Goal: Information Seeking & Learning: Learn about a topic

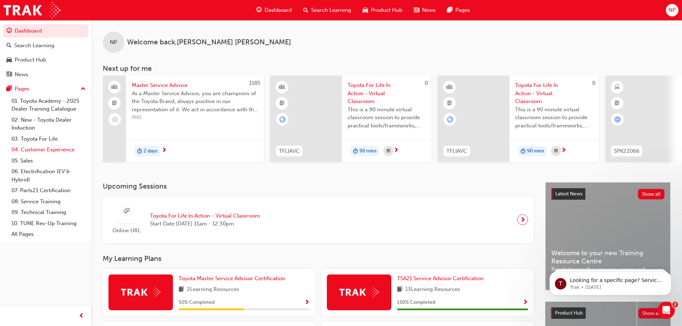
click at [61, 148] on link "04. Customer Experience" at bounding box center [49, 149] width 80 height 11
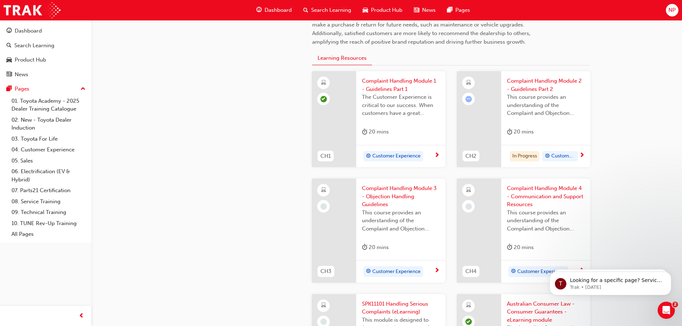
scroll to position [251, 0]
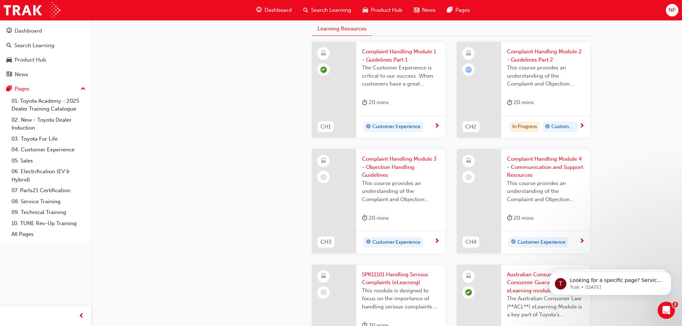
click at [522, 52] on span "Complaint Handling Module 2 - Guidelines Part 2" at bounding box center [546, 56] width 78 height 16
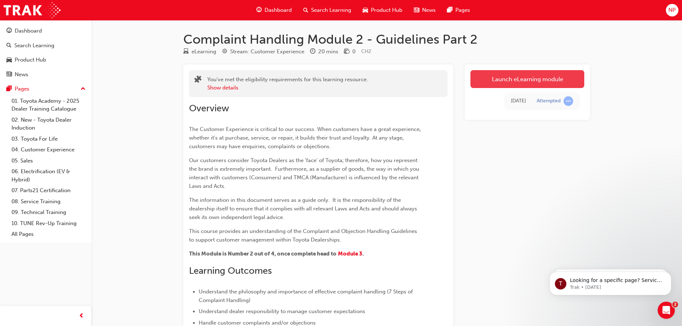
click at [554, 77] on link "Launch eLearning module" at bounding box center [528, 79] width 114 height 18
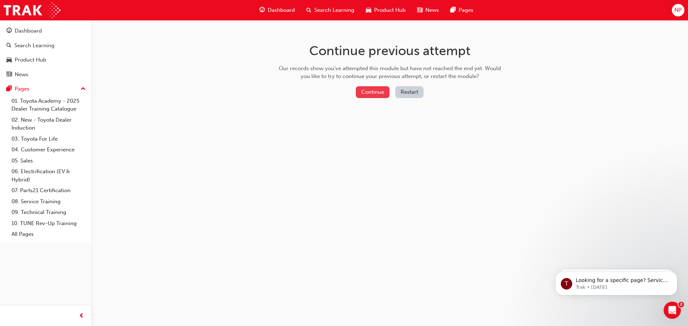
click at [384, 96] on button "Continue" at bounding box center [373, 92] width 34 height 12
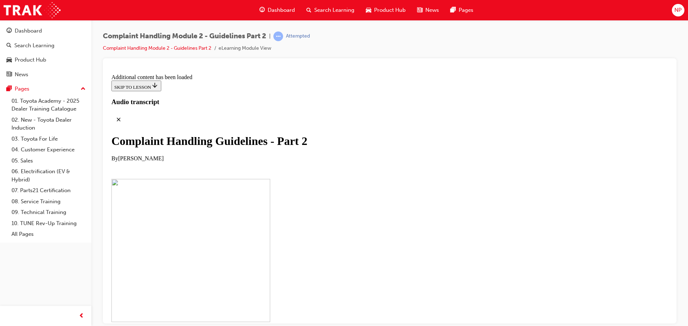
scroll to position [1908, 0]
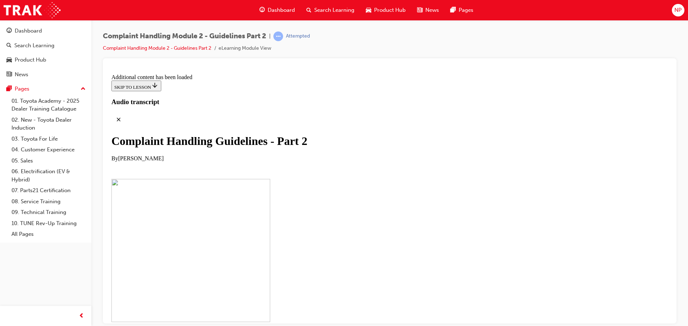
drag, startPoint x: 165, startPoint y: 213, endPoint x: 164, endPoint y: 209, distance: 4.0
drag, startPoint x: 164, startPoint y: 209, endPoint x: 126, endPoint y: 239, distance: 48.5
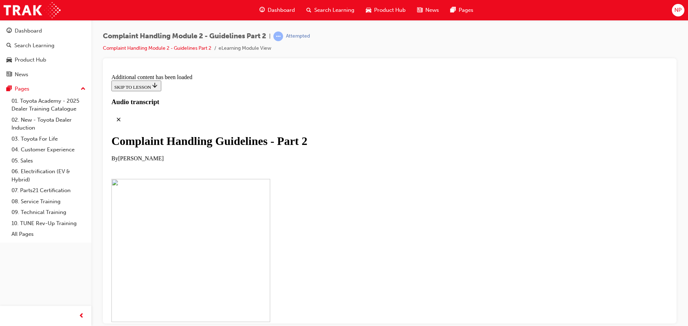
scroll to position [3342, 0]
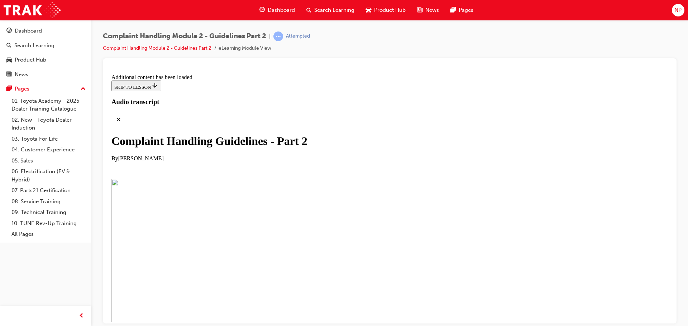
scroll to position [3554, 0]
drag, startPoint x: 359, startPoint y: 280, endPoint x: 541, endPoint y: 188, distance: 203.6
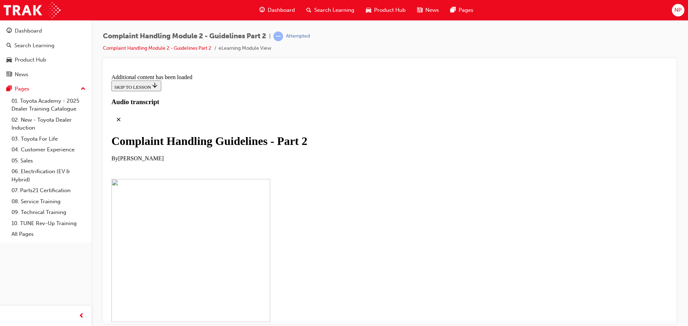
scroll to position [4139, 0]
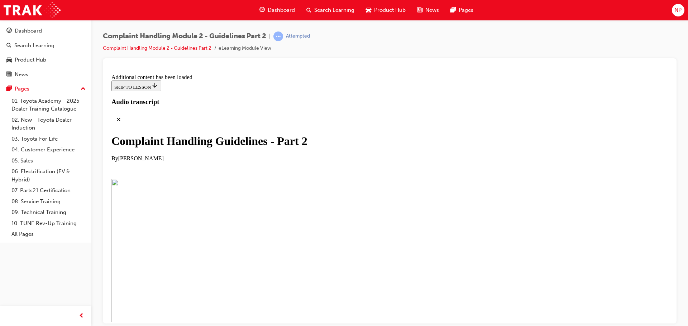
drag, startPoint x: 456, startPoint y: 229, endPoint x: 425, endPoint y: 198, distance: 43.3
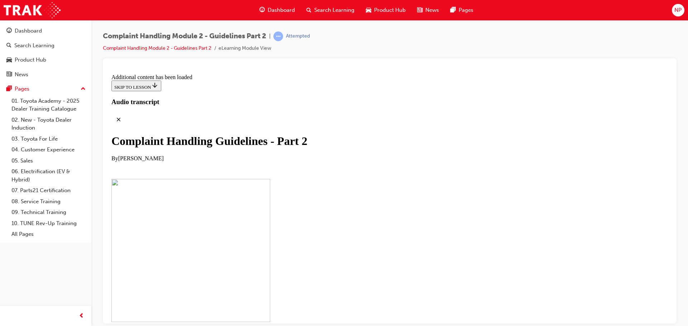
checkbox input "true"
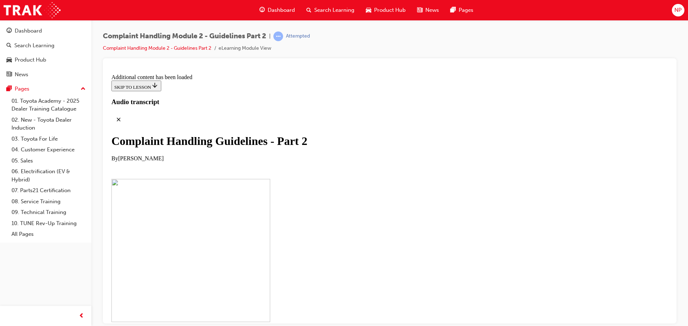
checkbox input "true"
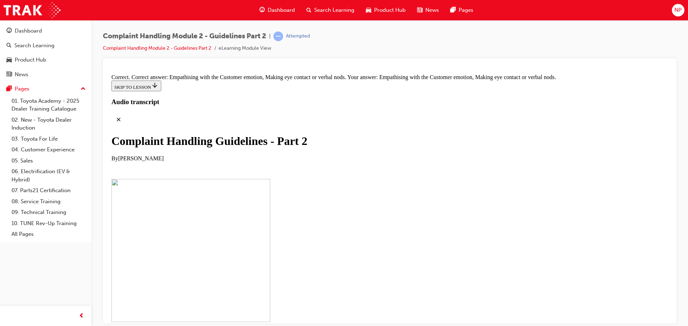
scroll to position [4971, 0]
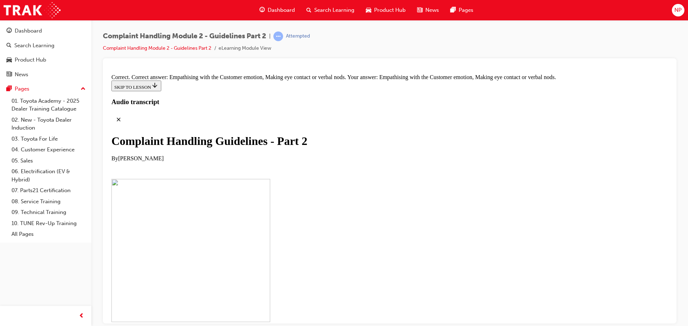
click at [687, 163] on div "Complaint Handling Module 2 - Guidelines Part 2 | Attempted Complaint Handling …" at bounding box center [389, 164] width 596 height 288
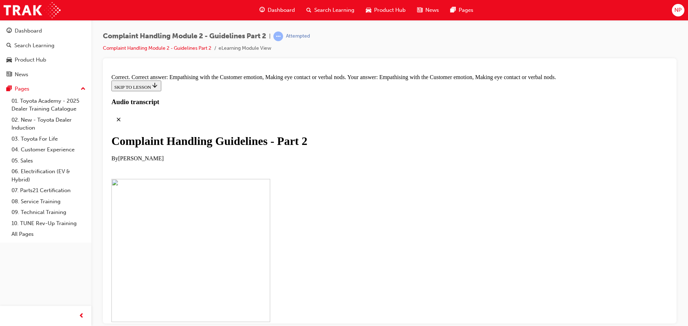
drag, startPoint x: 345, startPoint y: 280, endPoint x: 349, endPoint y: 93, distance: 187.0
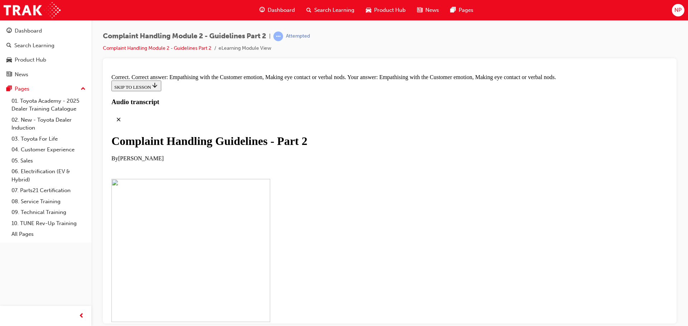
drag, startPoint x: 346, startPoint y: 208, endPoint x: 355, endPoint y: 109, distance: 99.6
drag, startPoint x: 350, startPoint y: 101, endPoint x: 347, endPoint y: 213, distance: 112.5
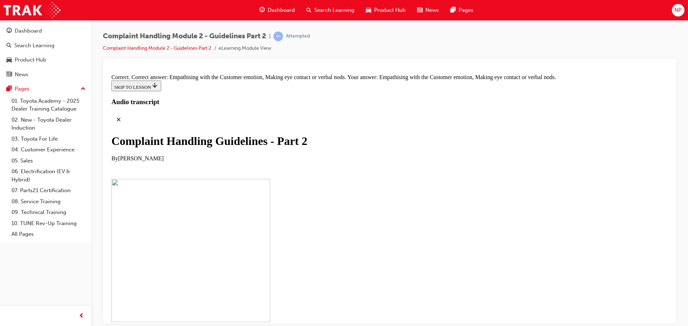
drag, startPoint x: 349, startPoint y: 242, endPoint x: 354, endPoint y: 145, distance: 96.9
drag, startPoint x: 368, startPoint y: 148, endPoint x: 328, endPoint y: 237, distance: 98.0
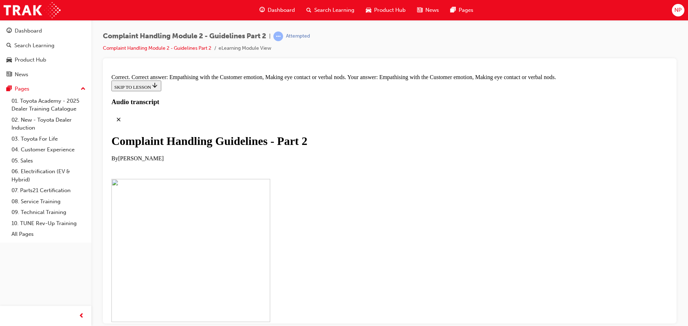
drag, startPoint x: 327, startPoint y: 173, endPoint x: 355, endPoint y: 173, distance: 27.6
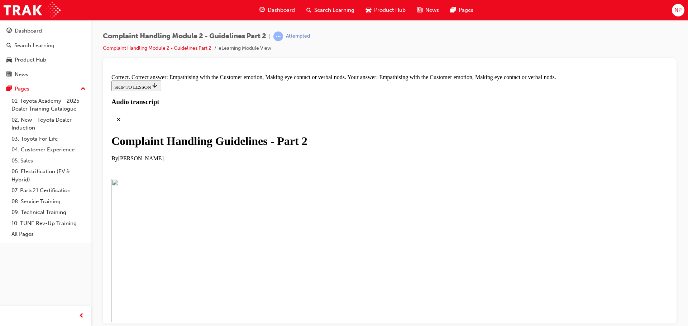
scroll to position [30, 0]
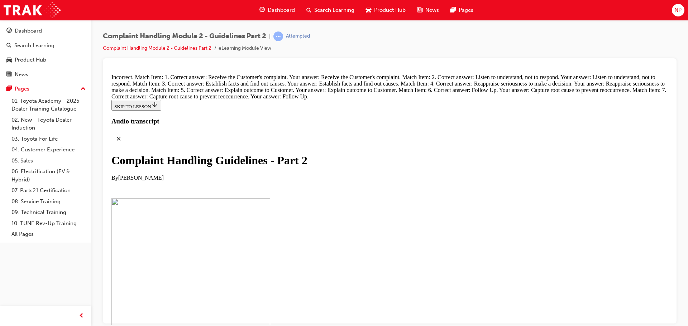
scroll to position [5143, 0]
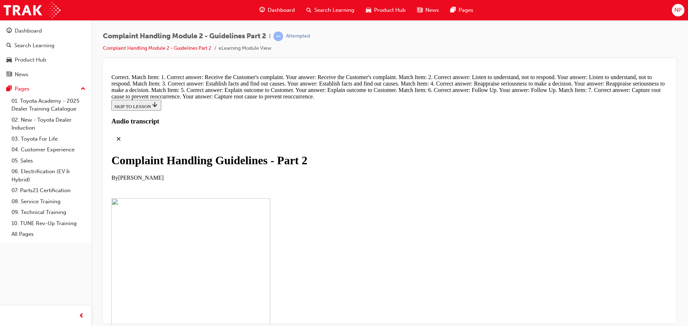
radio input "true"
drag, startPoint x: 386, startPoint y: 172, endPoint x: 374, endPoint y: 288, distance: 116.0
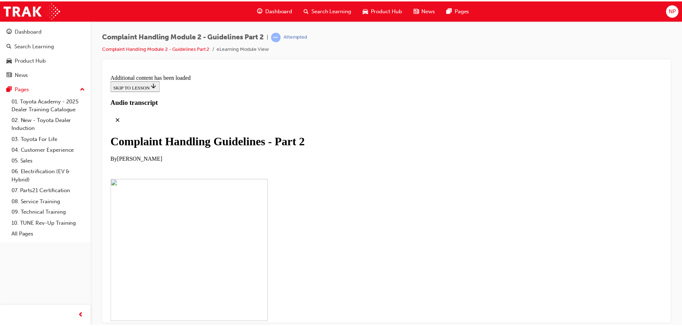
scroll to position [5714, 0]
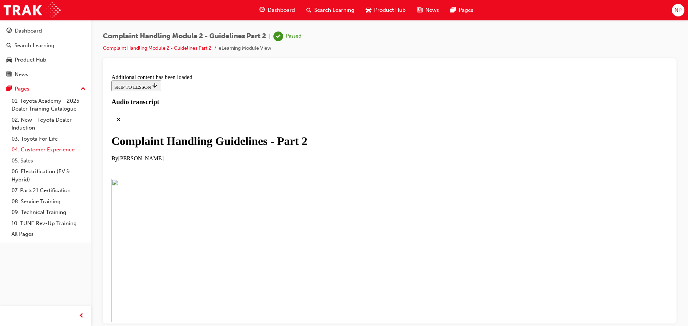
click at [42, 146] on link "04. Customer Experience" at bounding box center [49, 149] width 80 height 11
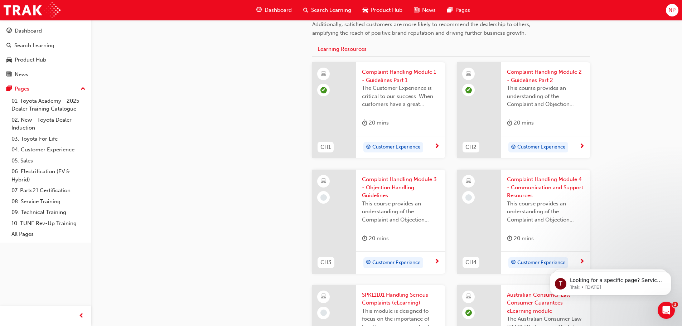
scroll to position [251, 0]
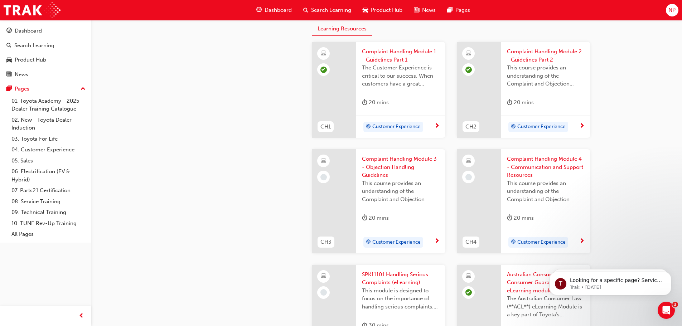
click at [398, 166] on span "Complaint Handling Module 3 - Objection Handling Guidelines" at bounding box center [401, 167] width 78 height 24
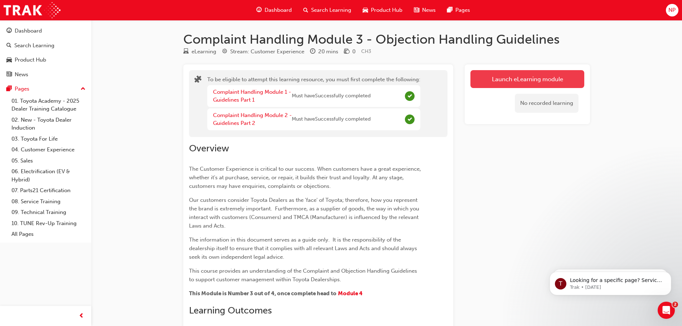
click at [496, 76] on button "Launch eLearning module" at bounding box center [528, 79] width 114 height 18
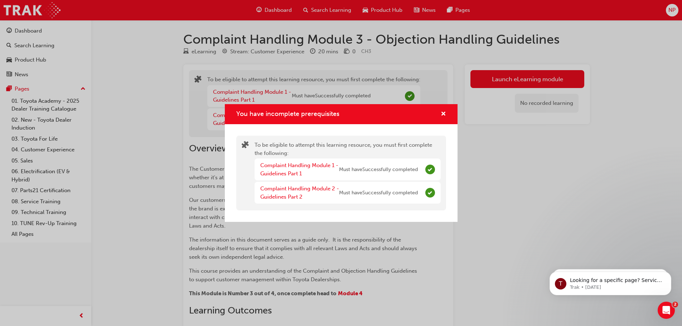
click at [440, 111] on div "You have incomplete prerequisites" at bounding box center [440, 114] width 11 height 9
click at [441, 112] on span "cross-icon" at bounding box center [443, 114] width 5 height 6
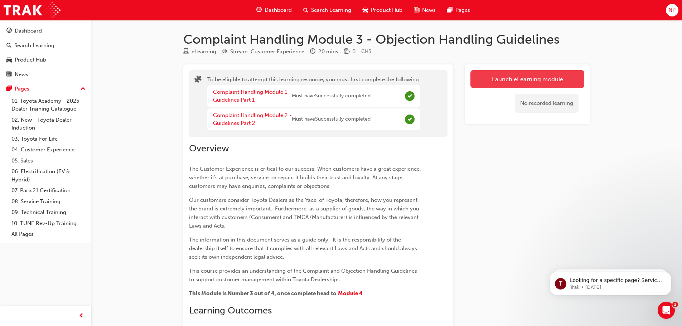
click at [515, 81] on button "Launch eLearning module" at bounding box center [528, 79] width 114 height 18
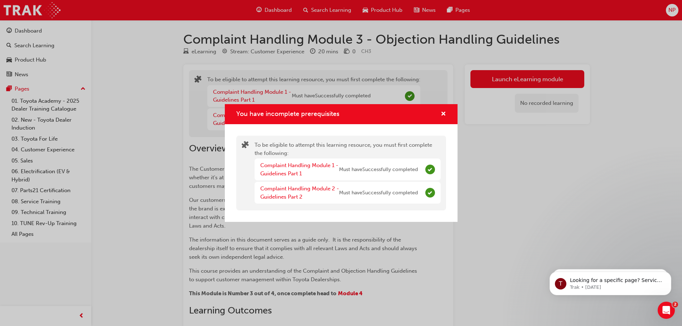
scroll to position [36, 0]
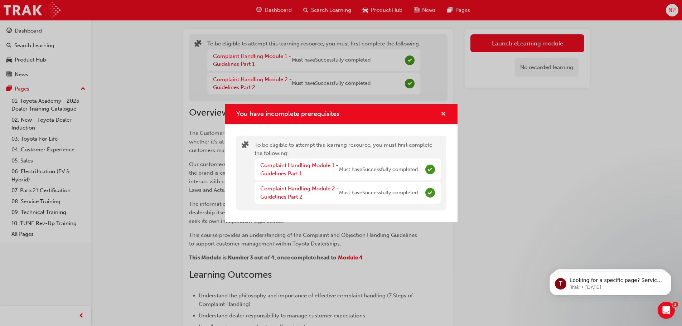
click at [441, 118] on button "You have incomplete prerequisites" at bounding box center [443, 114] width 5 height 9
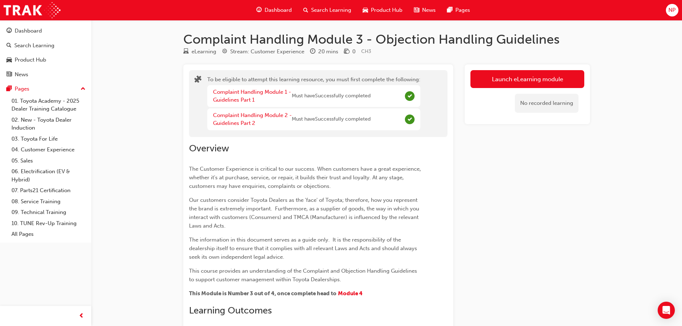
drag, startPoint x: 630, startPoint y: 140, endPoint x: 628, endPoint y: 136, distance: 4.5
click at [630, 140] on div "Complaint Handling Module 3 - Objection Handling Guidelines eLearning Stream: C…" at bounding box center [341, 246] width 682 height 493
click at [534, 80] on button "Launch eLearning module" at bounding box center [528, 79] width 114 height 18
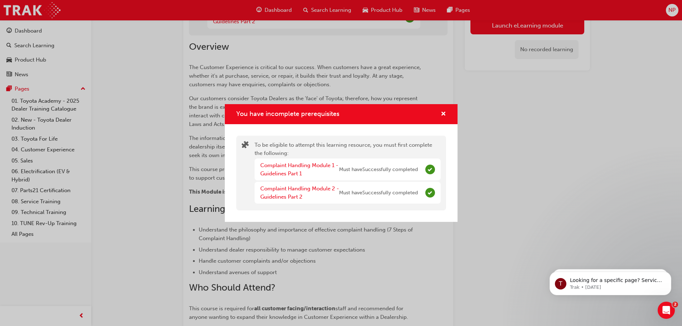
scroll to position [107, 0]
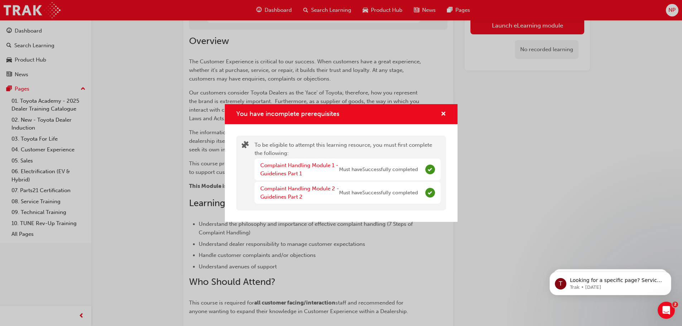
click at [438, 111] on div "You have incomplete prerequisites" at bounding box center [440, 114] width 11 height 9
click at [444, 112] on span "cross-icon" at bounding box center [443, 114] width 5 height 6
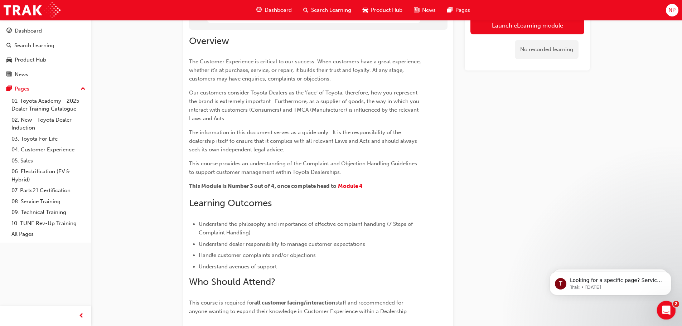
click at [666, 309] on icon "Open Intercom Messenger" at bounding box center [666, 310] width 12 height 12
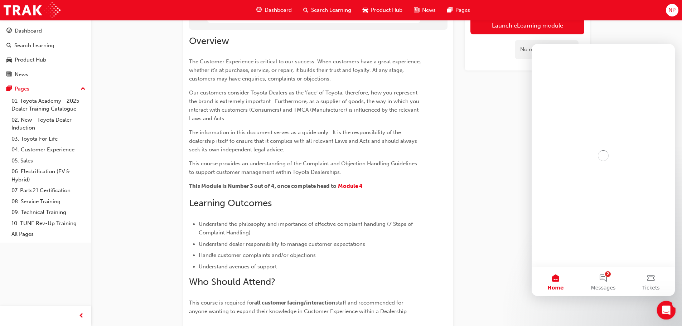
scroll to position [0, 0]
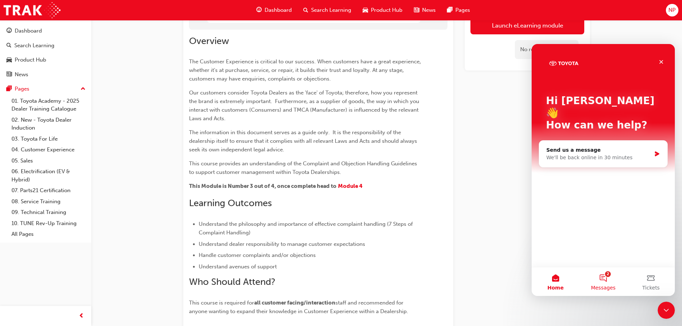
click at [602, 285] on span "Messages" at bounding box center [603, 287] width 25 height 5
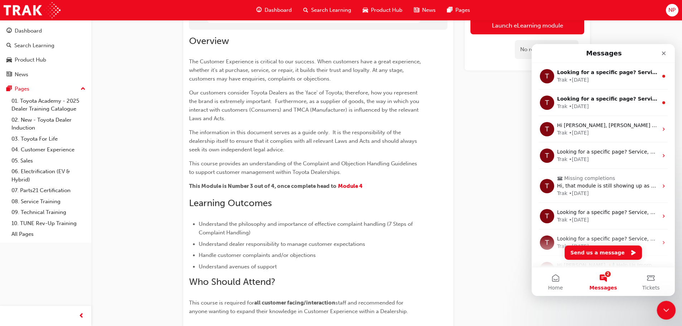
click at [661, 311] on icon "Close Intercom Messenger" at bounding box center [665, 309] width 9 height 9
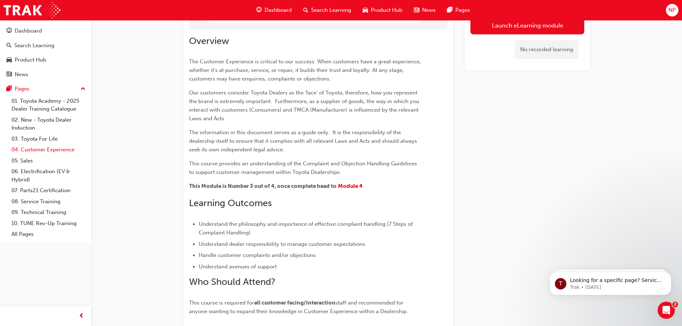
click at [31, 149] on link "04. Customer Experience" at bounding box center [49, 149] width 80 height 11
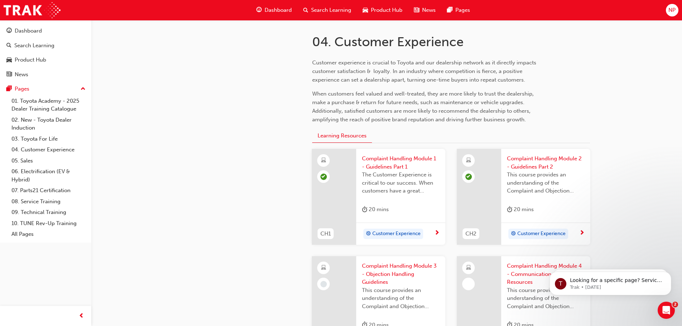
scroll to position [179, 0]
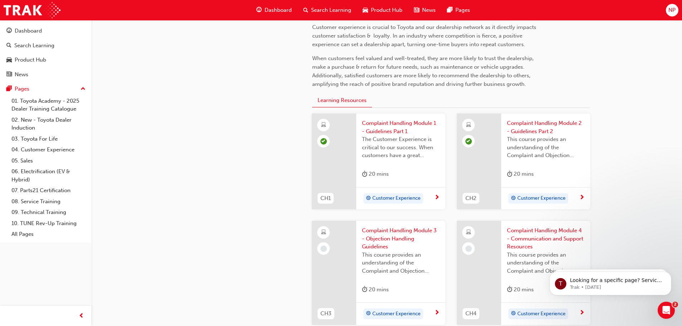
click at [384, 231] on span "Complaint Handling Module 3 - Objection Handling Guidelines" at bounding box center [401, 239] width 78 height 24
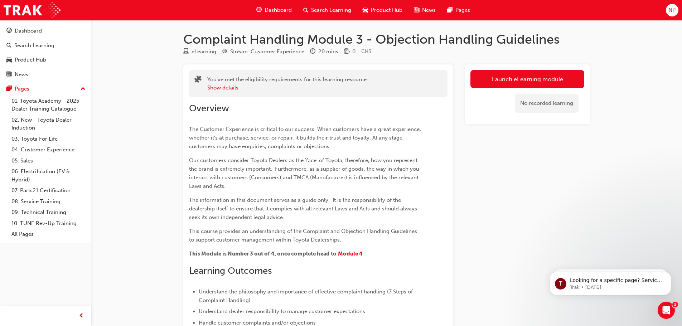
click at [227, 89] on button "Show details" at bounding box center [222, 88] width 31 height 8
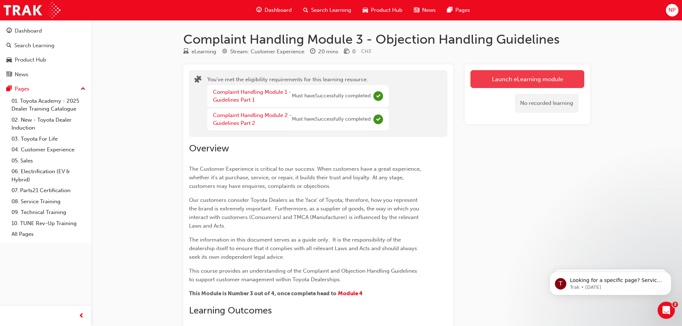
click at [518, 85] on link "Launch eLearning module" at bounding box center [528, 79] width 114 height 18
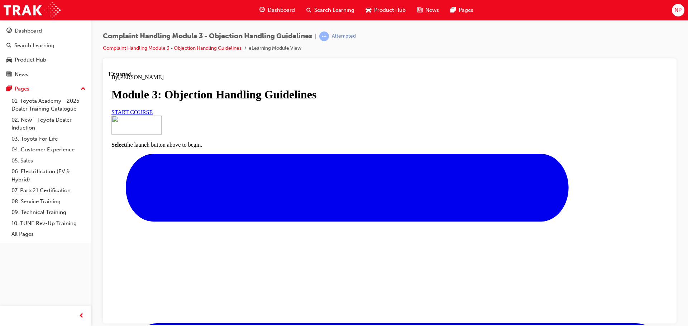
scroll to position [64, 0]
click at [153, 115] on link "START COURSE" at bounding box center [131, 112] width 41 height 6
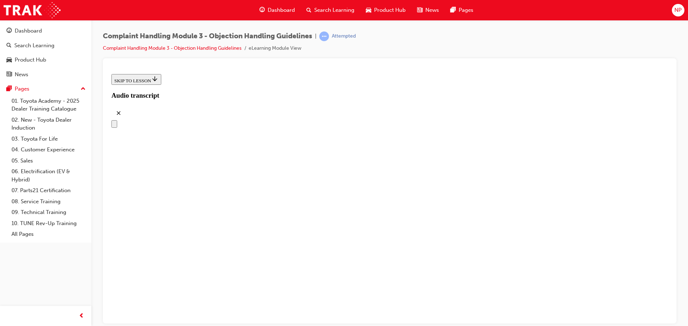
scroll to position [105, 0]
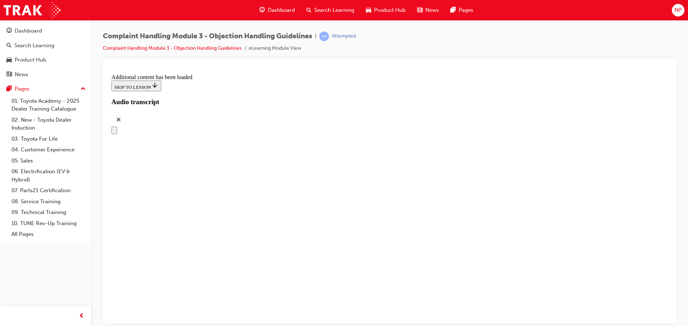
scroll to position [865, 0]
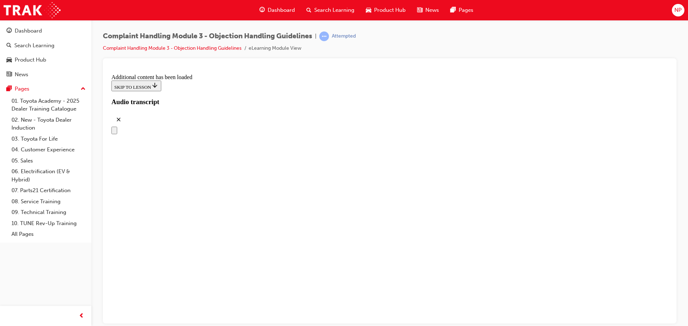
drag, startPoint x: 456, startPoint y: 214, endPoint x: 416, endPoint y: 274, distance: 72.0
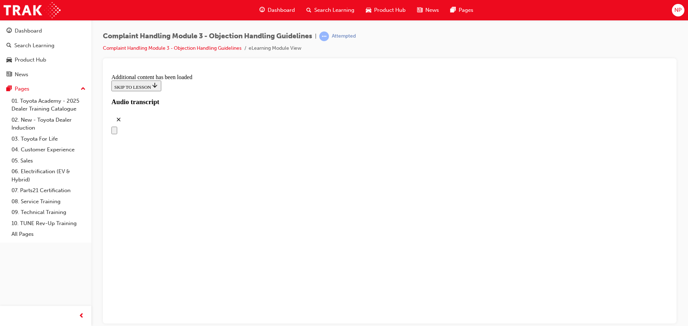
scroll to position [1755, 0]
drag, startPoint x: 399, startPoint y: 304, endPoint x: 375, endPoint y: 296, distance: 25.5
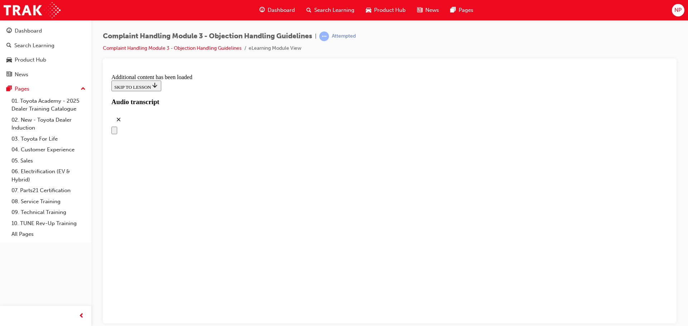
scroll to position [2136, 0]
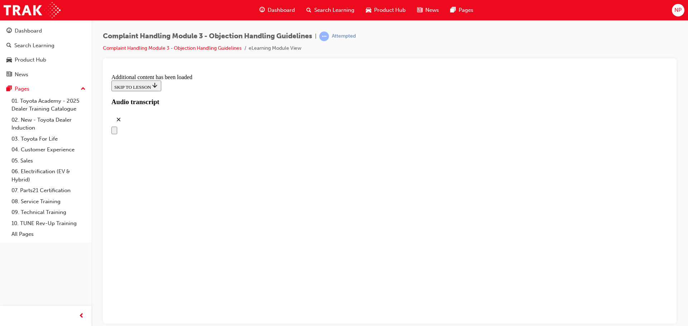
drag, startPoint x: 493, startPoint y: 155, endPoint x: 492, endPoint y: 150, distance: 5.7
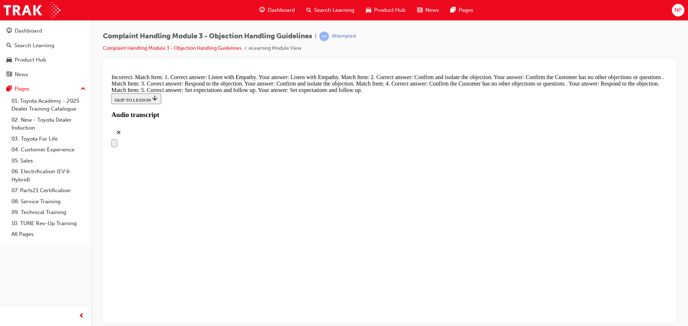
scroll to position [2852, 0]
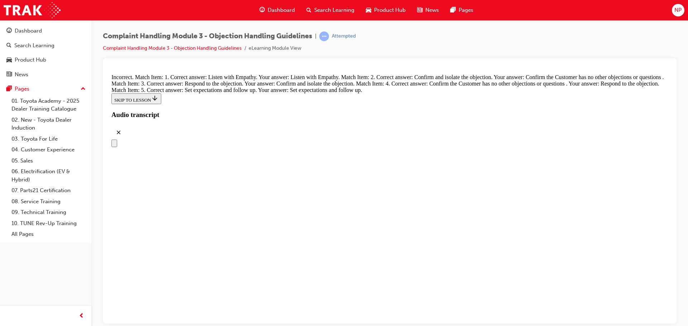
scroll to position [2766, 0]
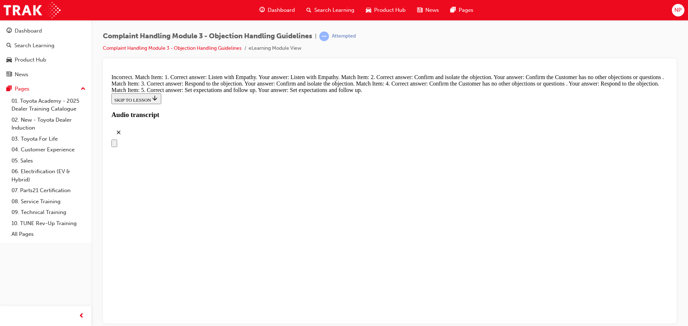
radio input "true"
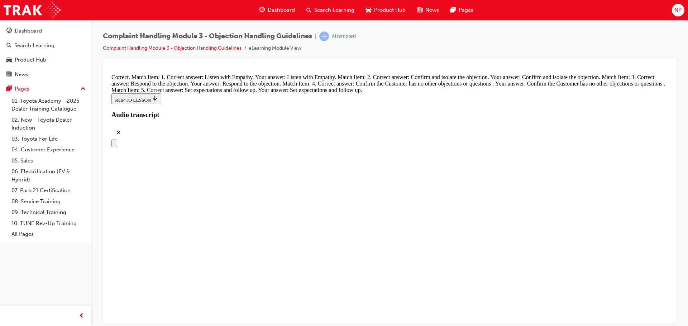
radio input "true"
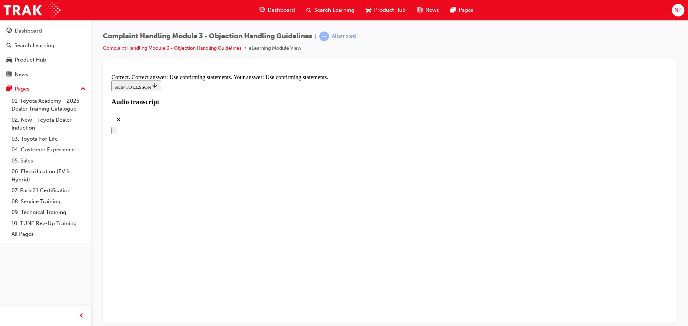
scroll to position [3411, 0]
radio input "true"
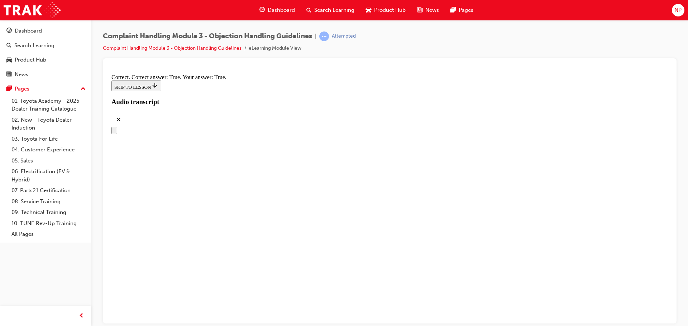
scroll to position [3661, 0]
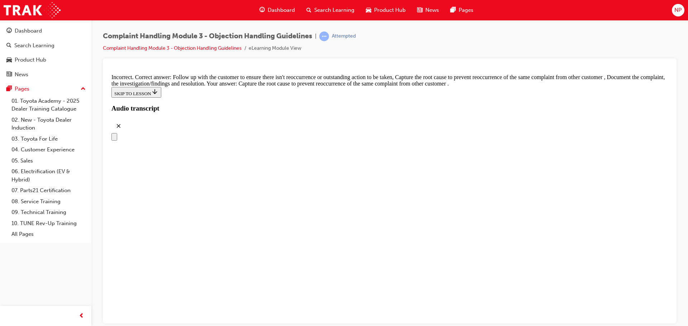
scroll to position [3733, 0]
drag, startPoint x: 381, startPoint y: 247, endPoint x: 381, endPoint y: 253, distance: 6.1
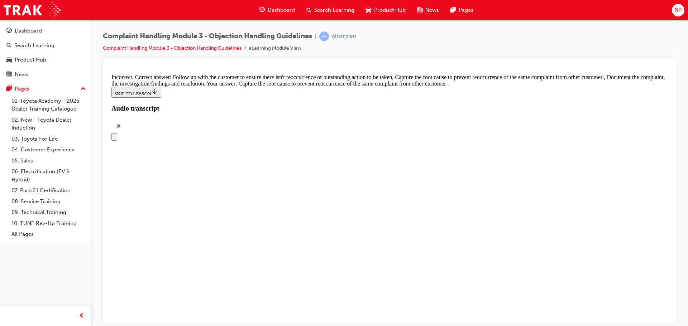
checkbox input "false"
checkbox input "true"
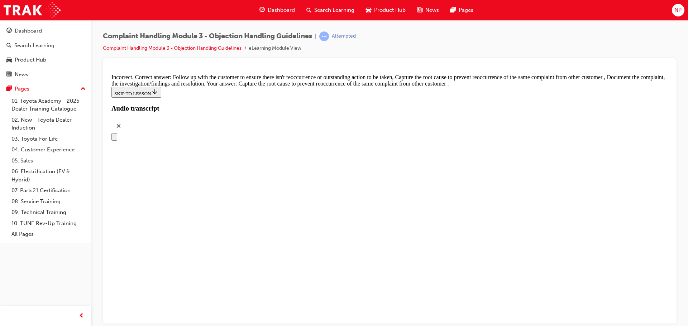
checkbox input "true"
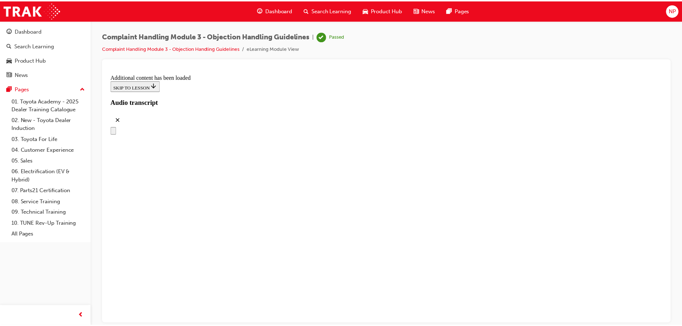
scroll to position [4055, 0]
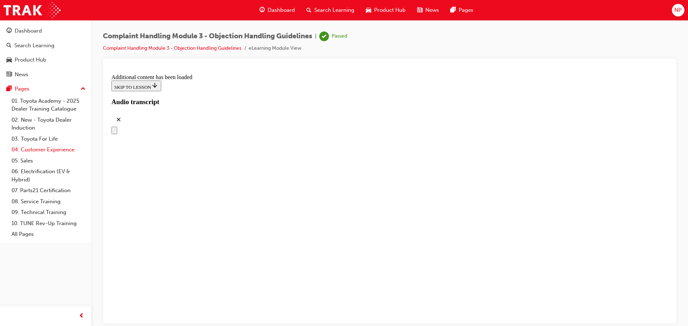
drag, startPoint x: 58, startPoint y: 147, endPoint x: 61, endPoint y: 151, distance: 4.4
click at [58, 147] on link "04. Customer Experience" at bounding box center [49, 149] width 80 height 11
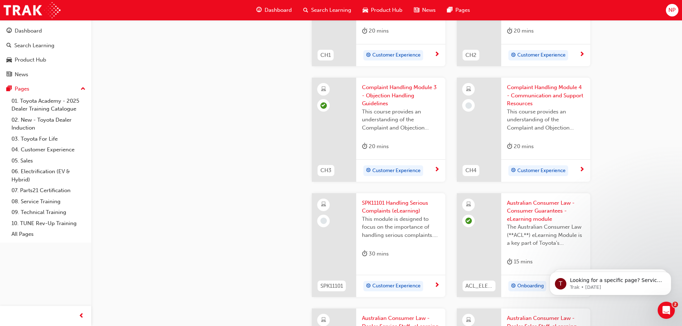
scroll to position [215, 0]
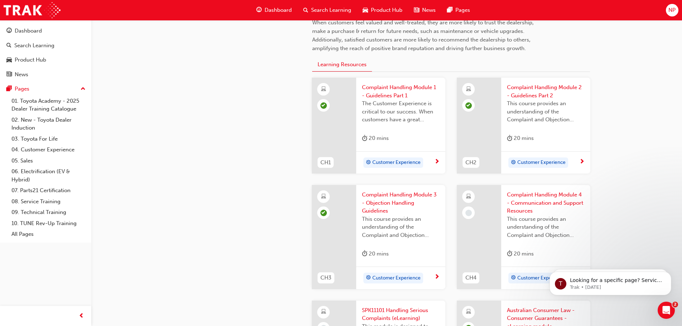
click at [523, 206] on span "Complaint Handling Module 4 - Communication and Support Resources" at bounding box center [546, 203] width 78 height 24
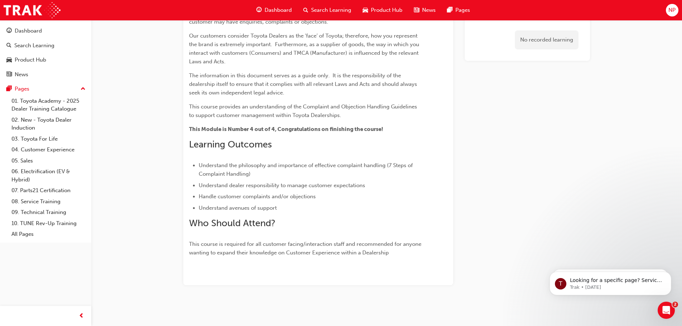
scroll to position [203, 0]
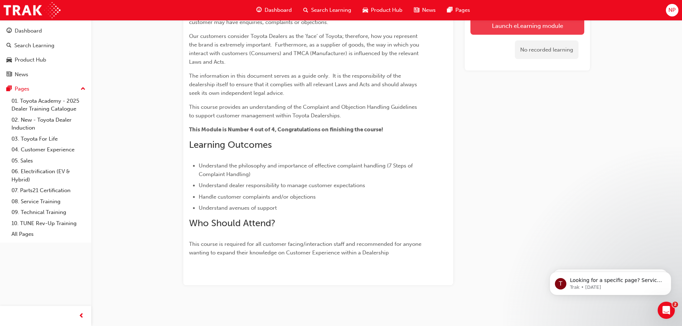
click at [544, 24] on button "Launch eLearning module" at bounding box center [528, 25] width 114 height 18
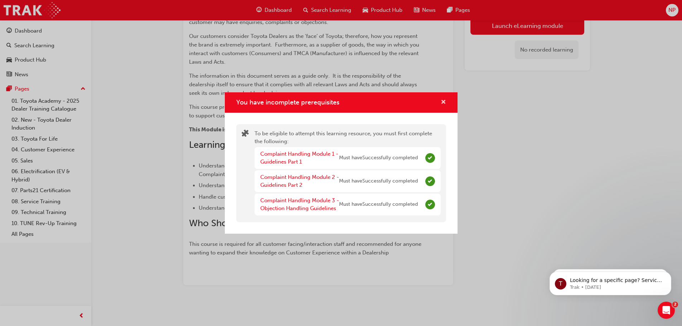
click at [445, 104] on span "cross-icon" at bounding box center [443, 103] width 5 height 6
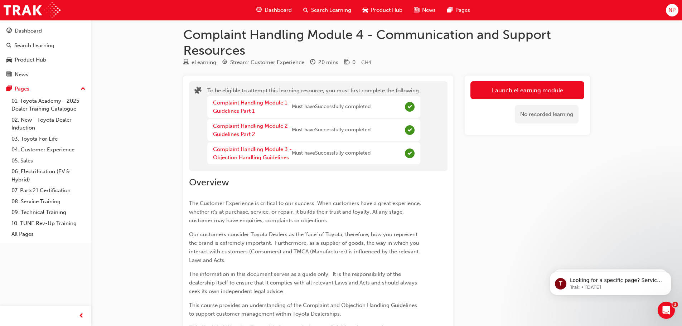
scroll to position [0, 0]
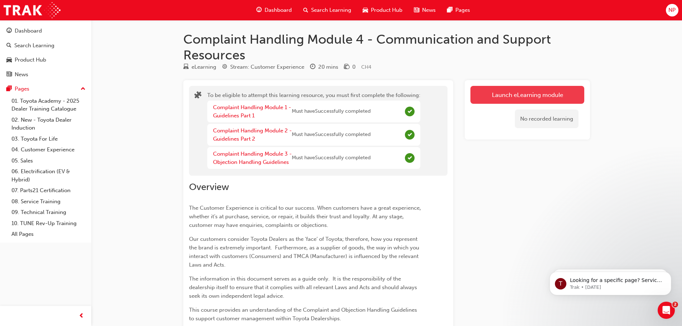
click at [556, 90] on button "Launch eLearning module" at bounding box center [528, 95] width 114 height 18
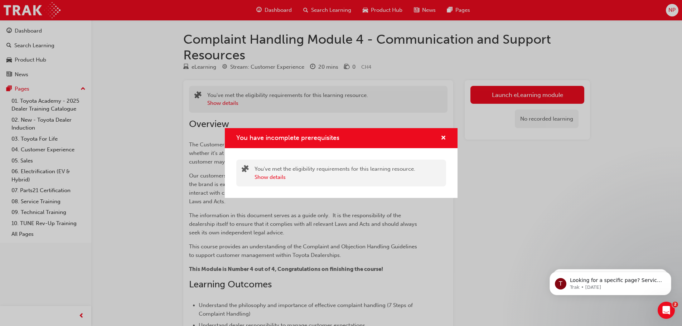
click at [504, 101] on div "You have incomplete prerequisites You've met the eligibility requirements for t…" at bounding box center [341, 163] width 682 height 326
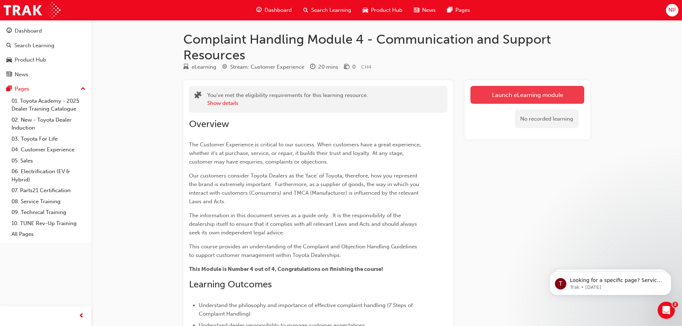
click at [482, 90] on button "Launch eLearning module" at bounding box center [528, 95] width 114 height 18
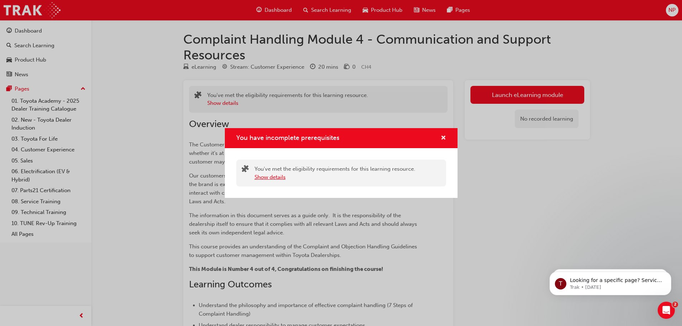
click at [284, 178] on button "Show details" at bounding box center [270, 177] width 31 height 8
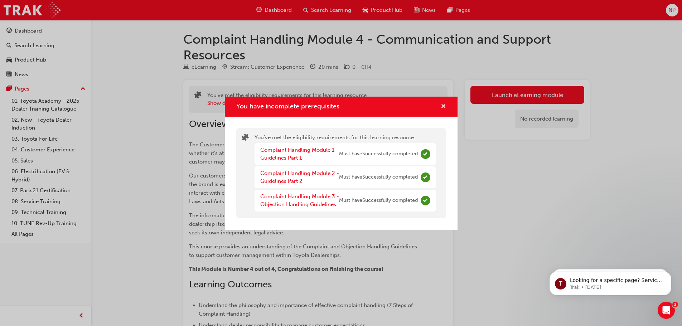
click at [442, 106] on span "cross-icon" at bounding box center [443, 107] width 5 height 6
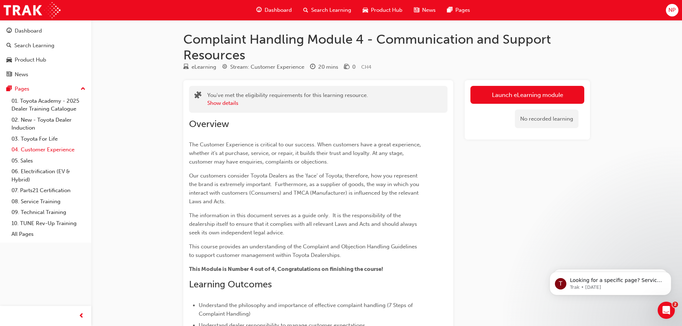
click at [58, 150] on link "04. Customer Experience" at bounding box center [49, 149] width 80 height 11
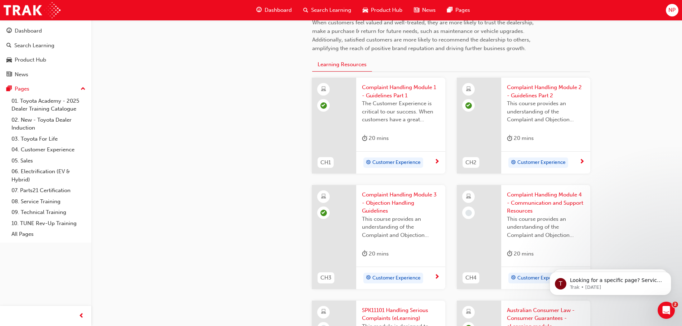
click at [543, 193] on span "Complaint Handling Module 4 - Communication and Support Resources" at bounding box center [546, 203] width 78 height 24
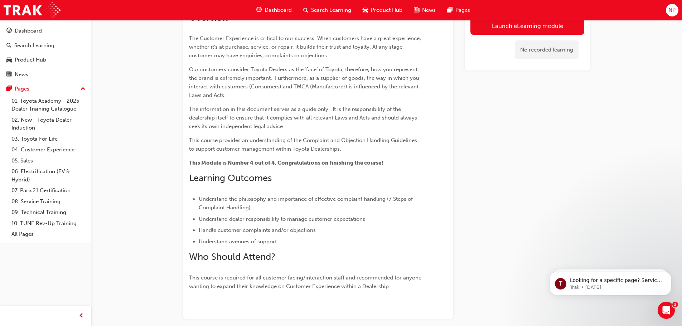
scroll to position [33, 0]
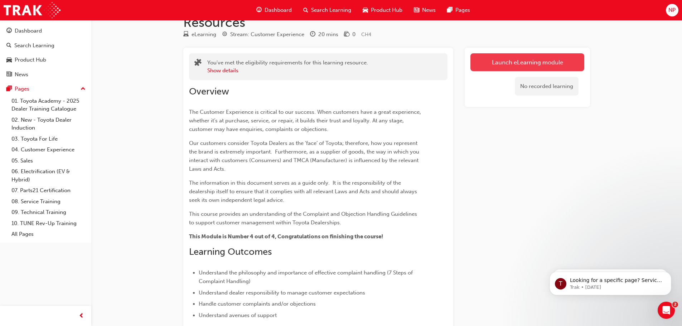
click at [518, 54] on link "Launch eLearning module" at bounding box center [528, 62] width 114 height 18
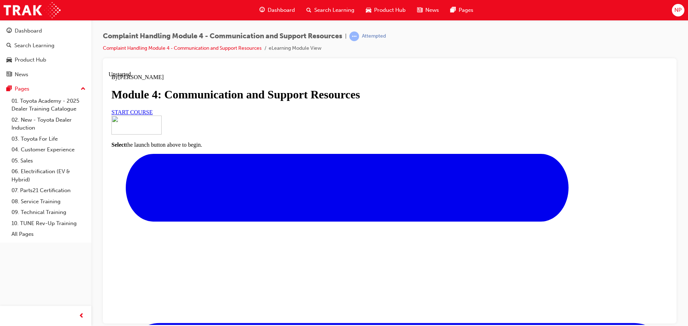
click at [153, 115] on link "START COURSE" at bounding box center [131, 112] width 41 height 6
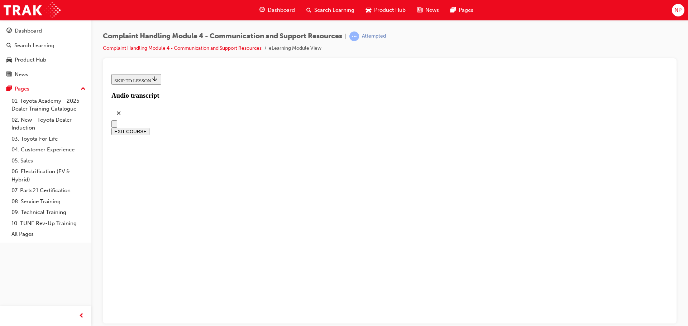
scroll to position [72, 0]
